Goal: Transaction & Acquisition: Purchase product/service

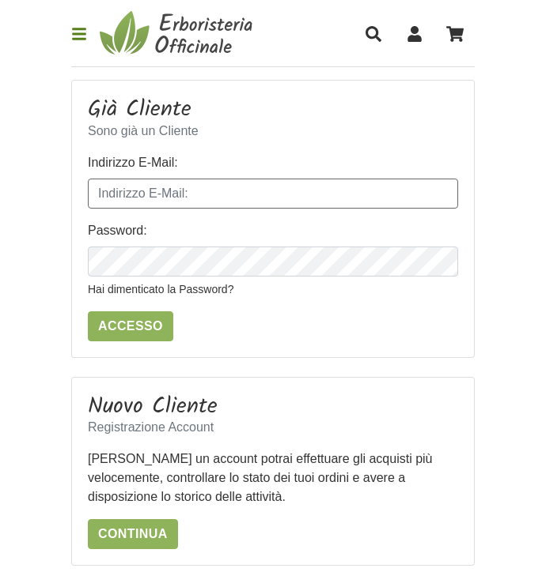
type input "borrelliemilia91@gmail.com"
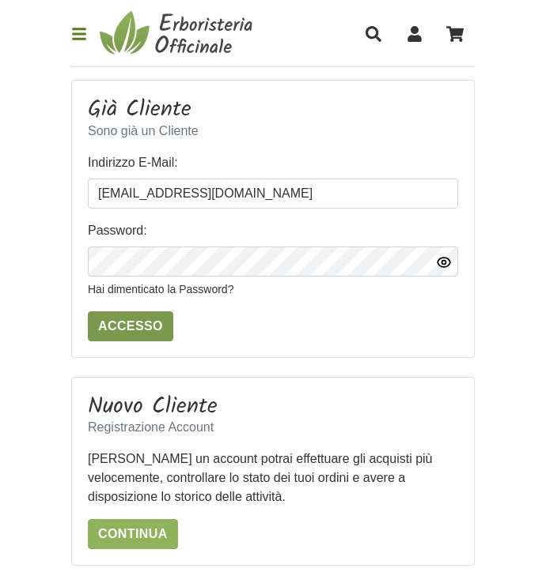
click at [136, 318] on input "Accesso" at bounding box center [130, 327] width 85 height 30
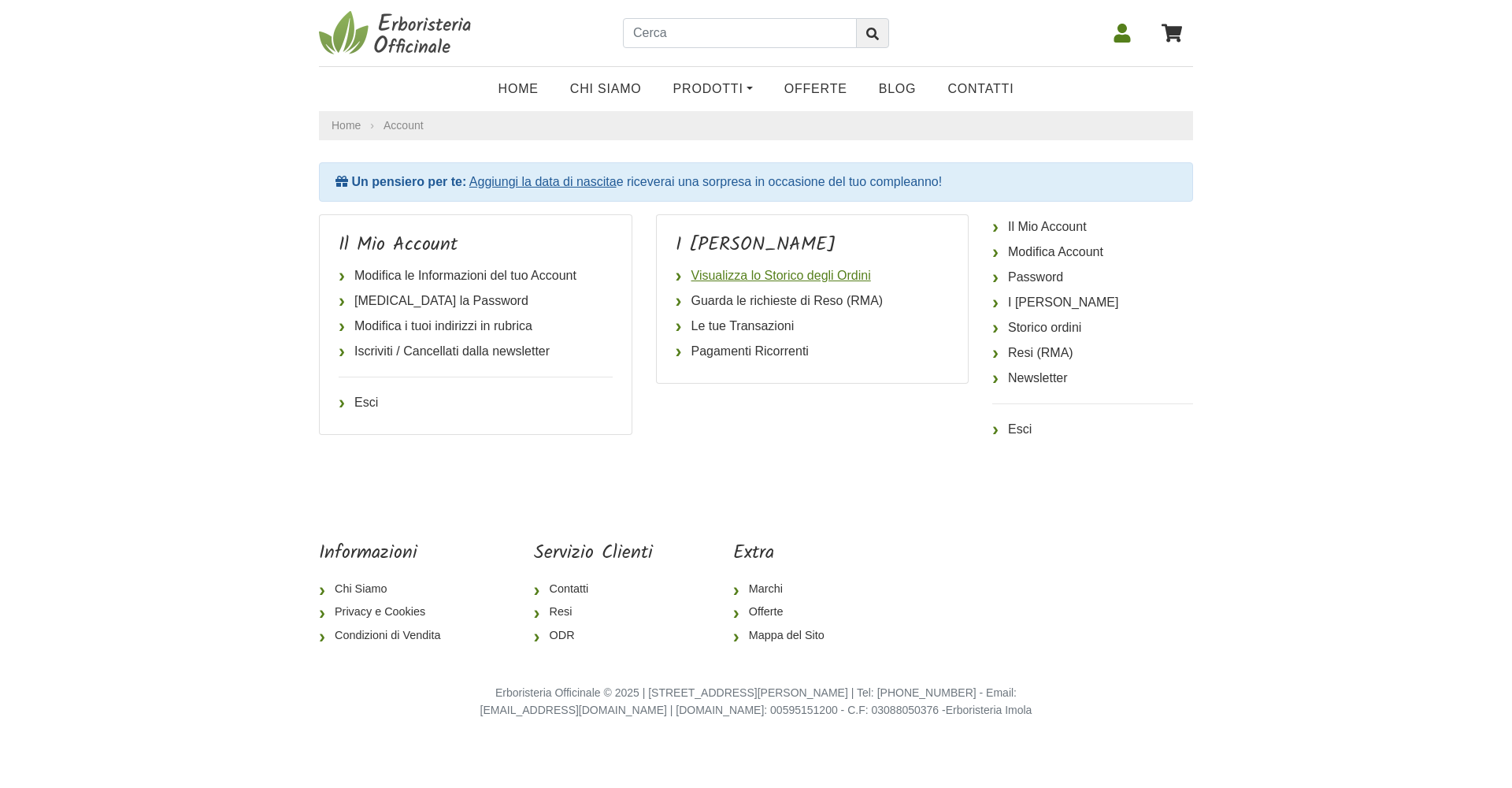
click at [747, 272] on link "Visualizza lo Storico degli Ordini" at bounding box center [812, 275] width 274 height 25
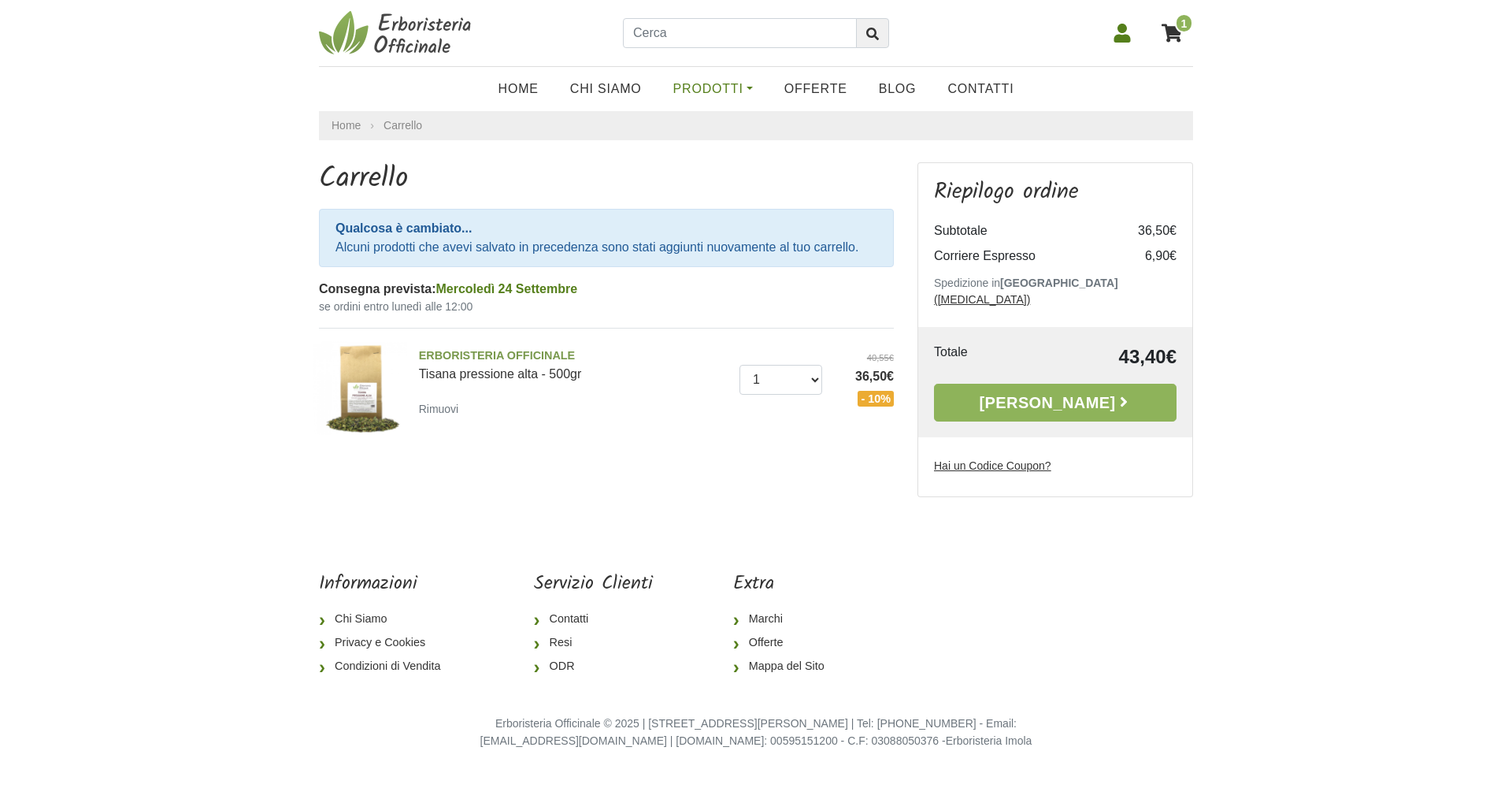
click at [719, 95] on link "Prodotti" at bounding box center [712, 90] width 111 height 32
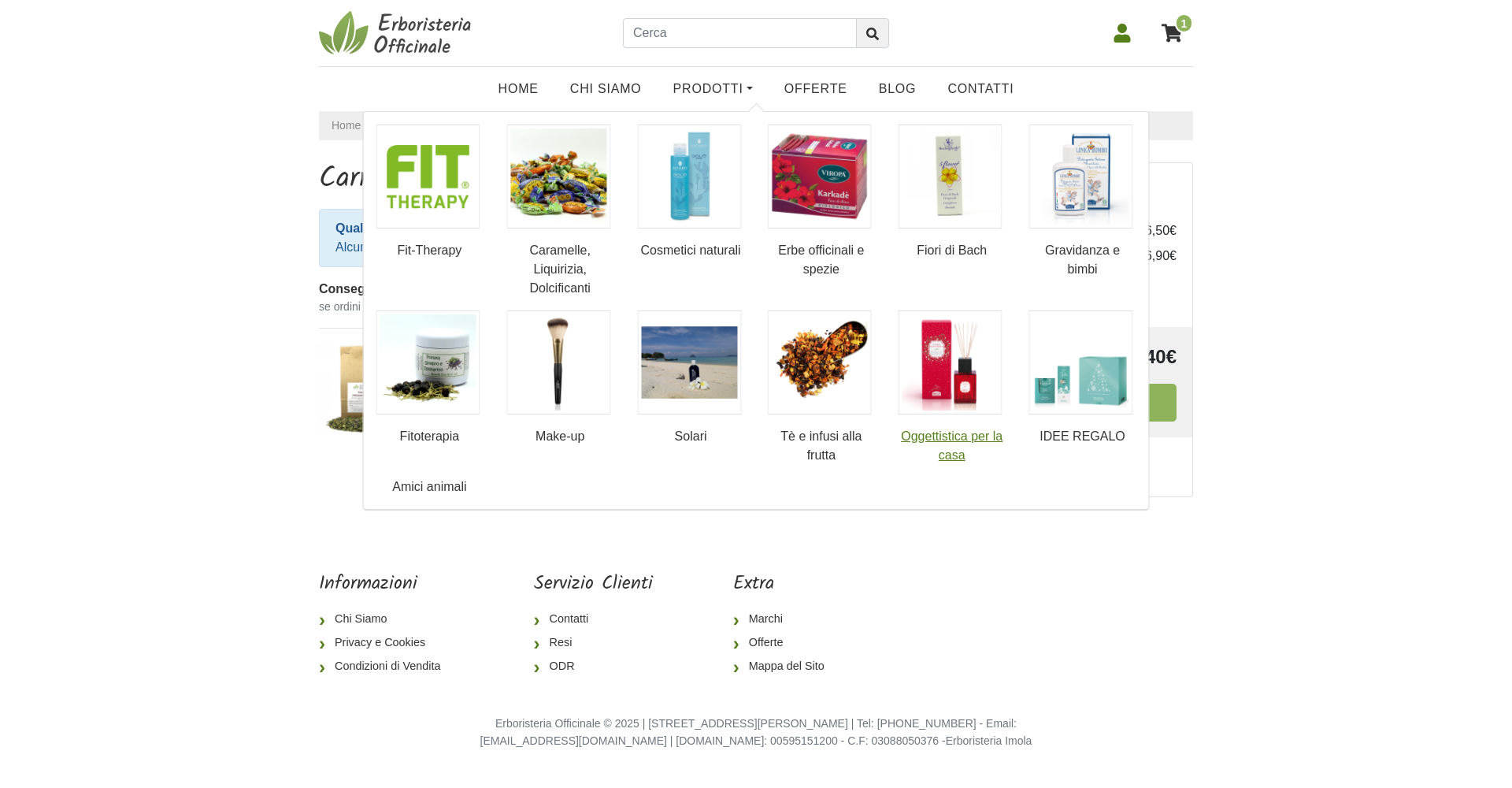
click at [964, 367] on img at bounding box center [950, 363] width 104 height 104
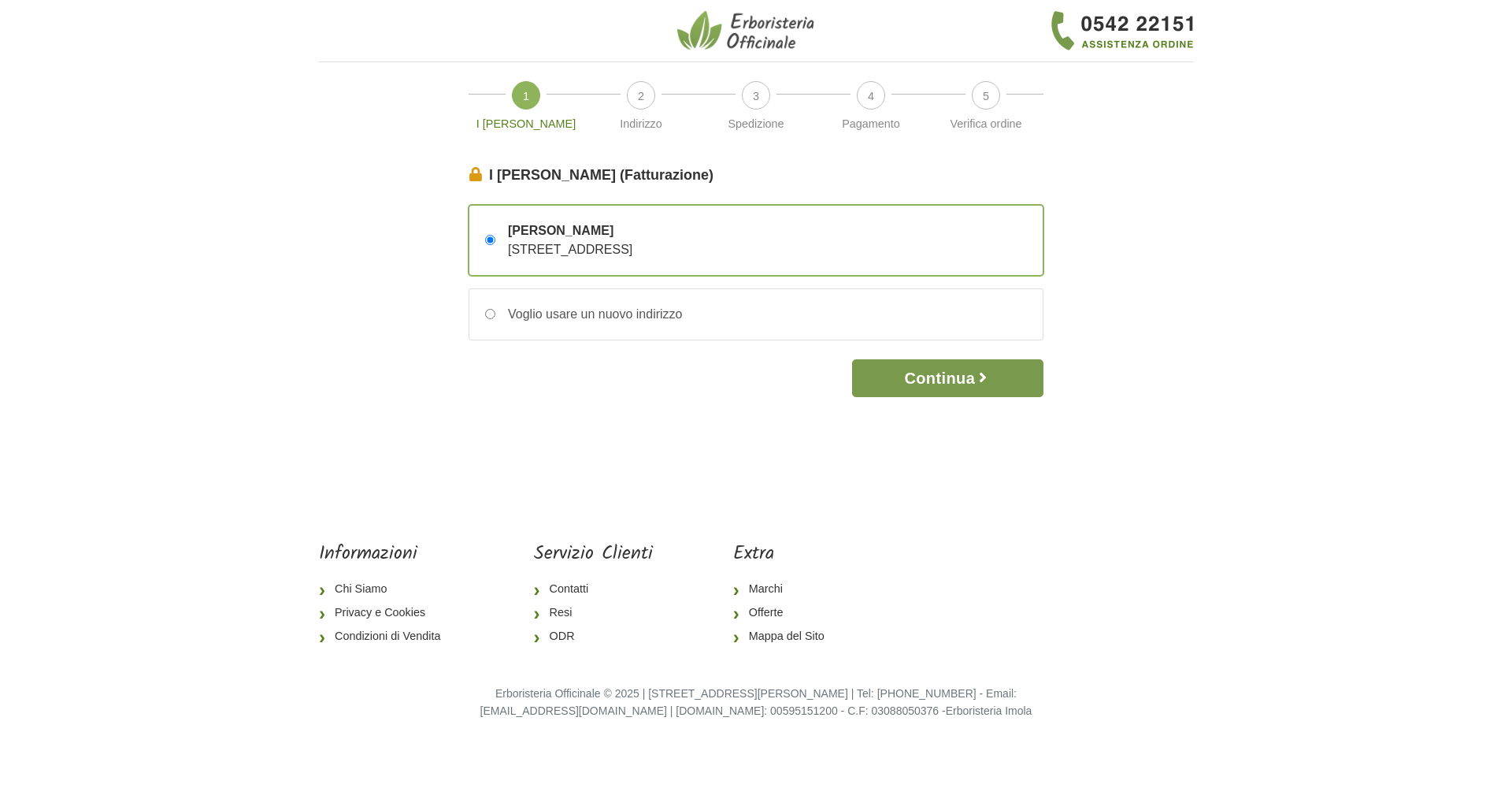
click at [894, 374] on button "Continua" at bounding box center [947, 379] width 191 height 38
click at [900, 384] on button "Continua" at bounding box center [947, 379] width 191 height 38
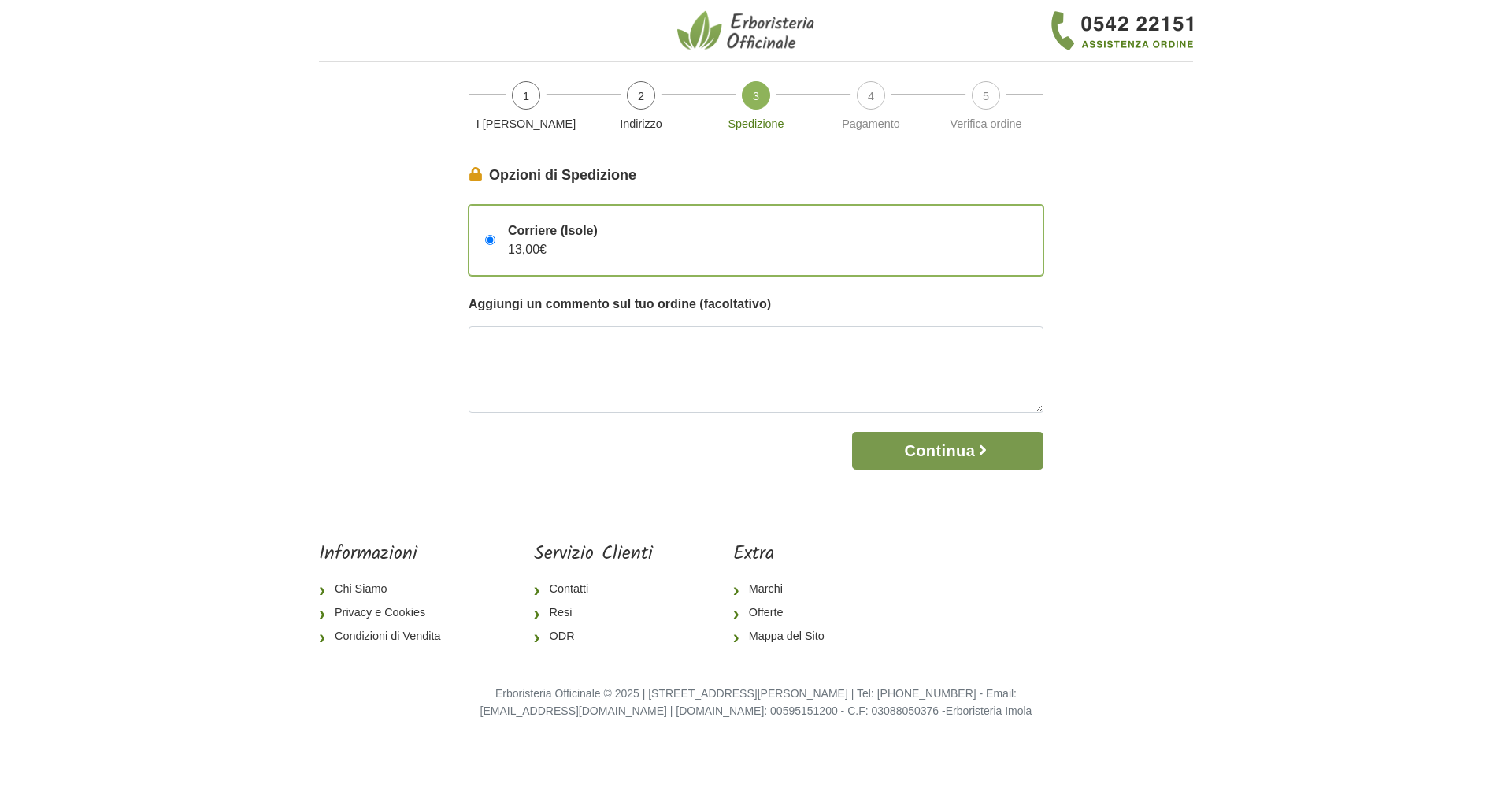
click at [927, 451] on button "Continua" at bounding box center [947, 450] width 191 height 38
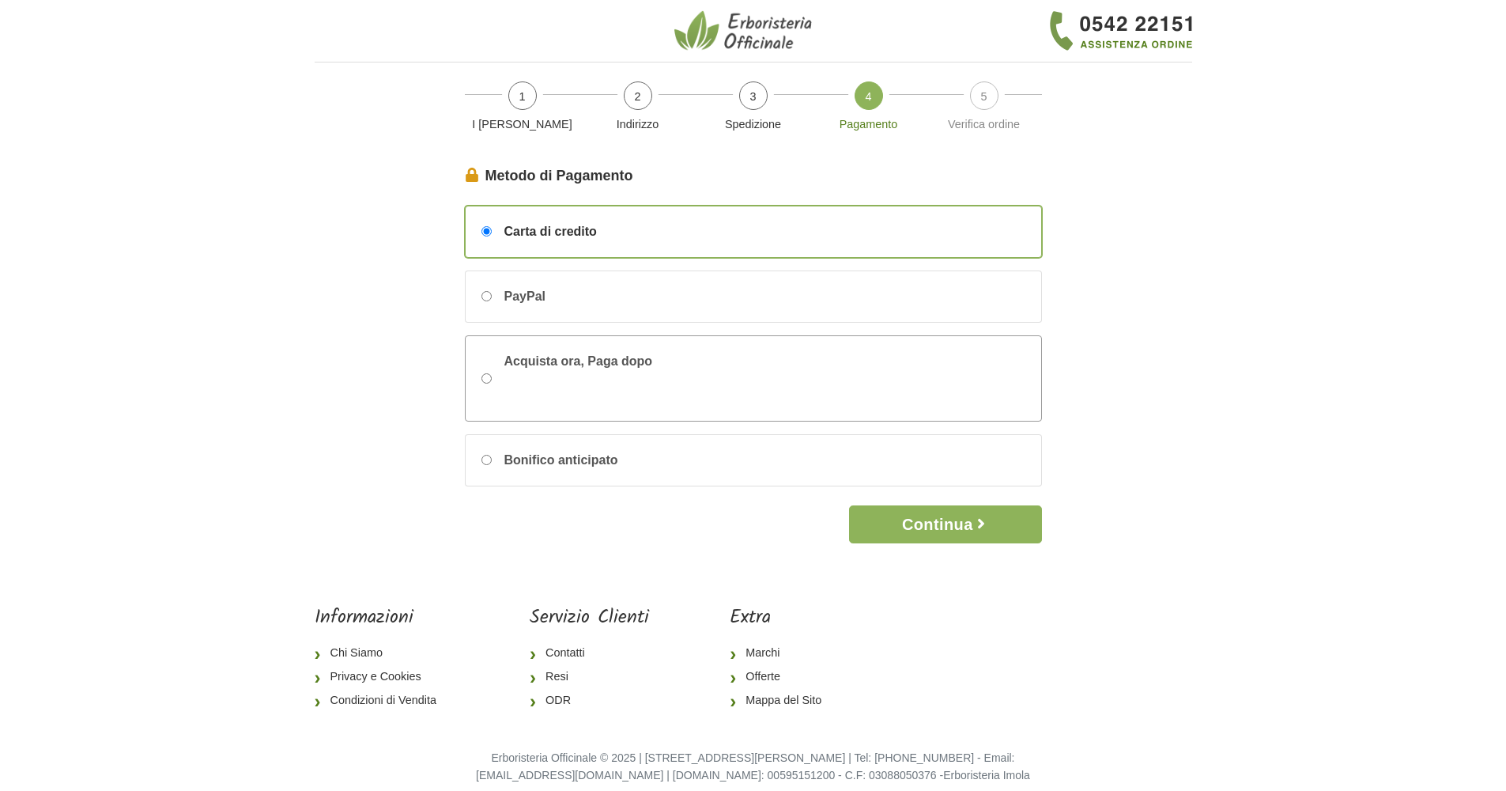
scroll to position [3, 0]
click at [534, 293] on span "PayPal" at bounding box center [524, 293] width 41 height 19
click at [492, 293] on input "PayPal" at bounding box center [486, 293] width 10 height 10
radio input "true"
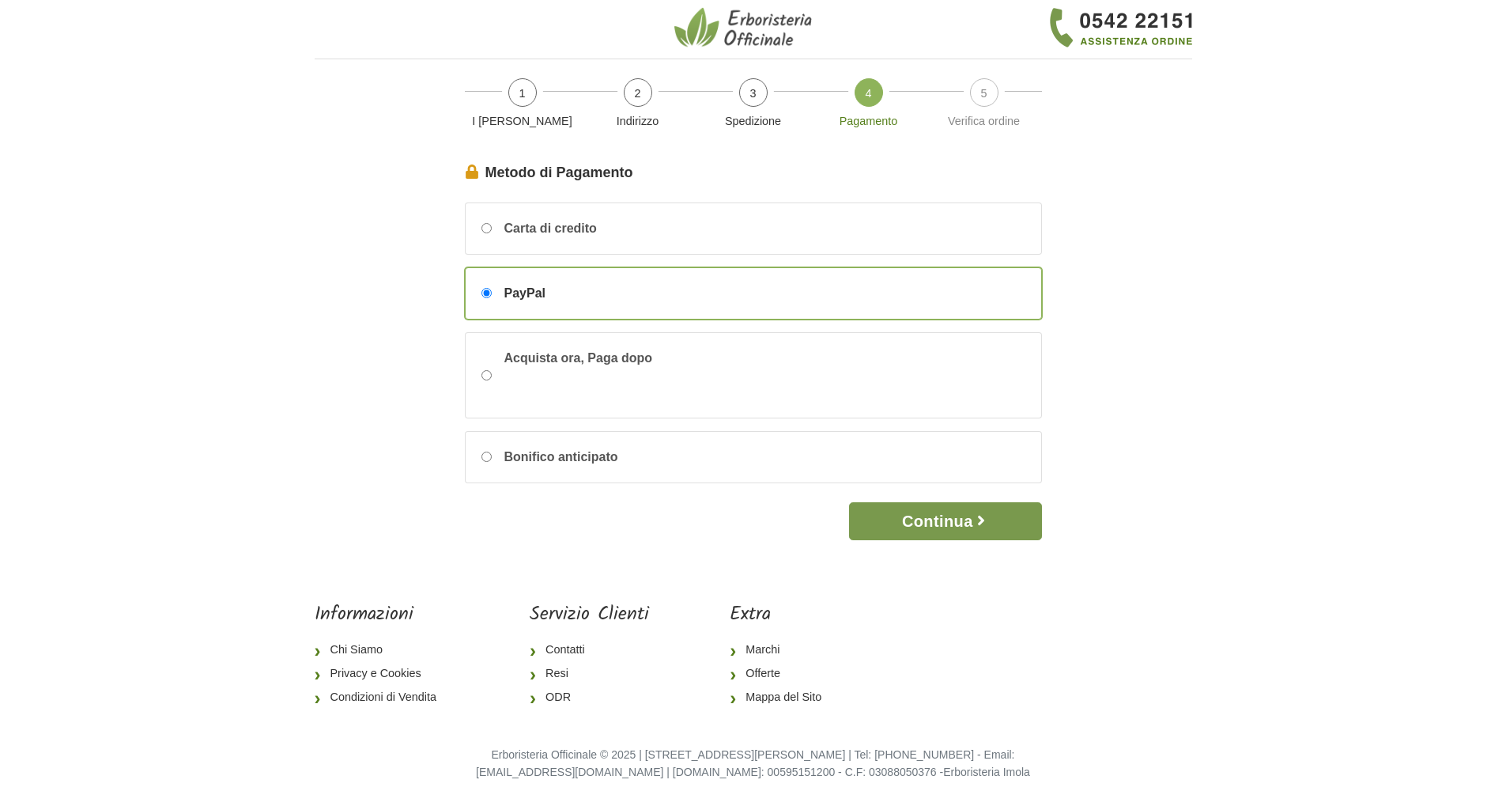
click at [905, 512] on button "Continua" at bounding box center [945, 521] width 192 height 38
